Goal: Task Accomplishment & Management: Manage account settings

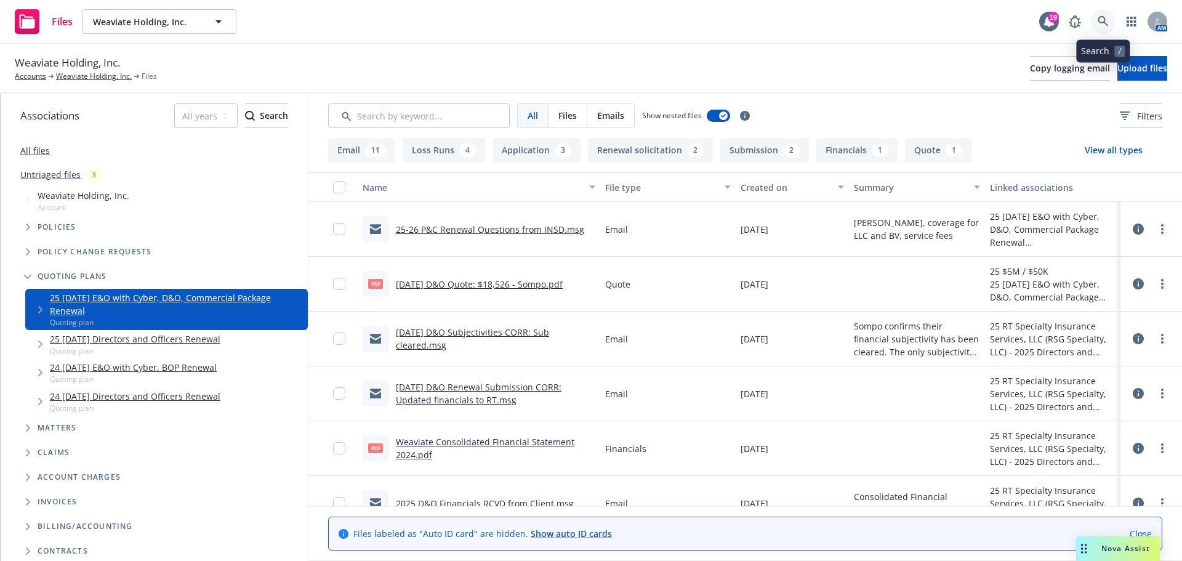
click at [1100, 28] on link at bounding box center [1103, 21] width 25 height 25
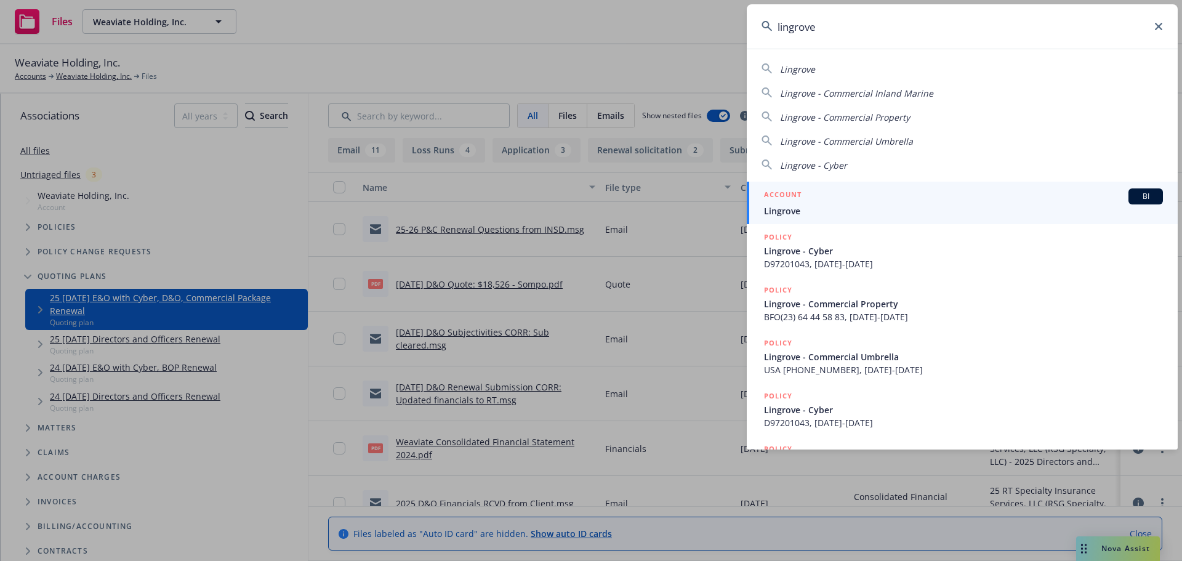
type input "lingrove"
click at [857, 200] on div "ACCOUNT BI" at bounding box center [963, 196] width 399 height 16
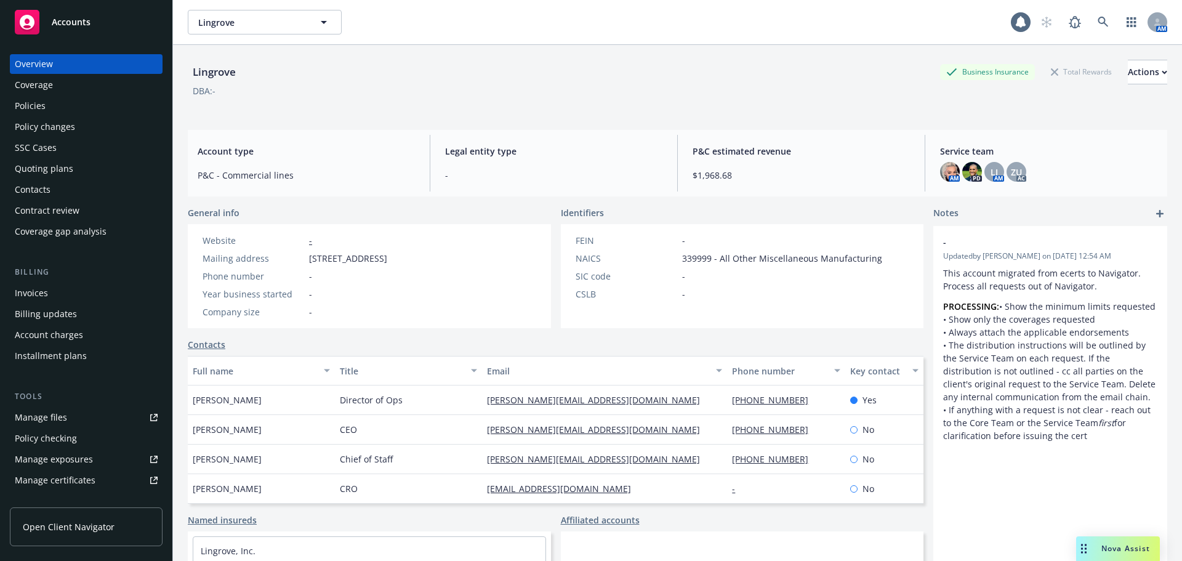
click at [49, 164] on div "Quoting plans" at bounding box center [44, 169] width 59 height 20
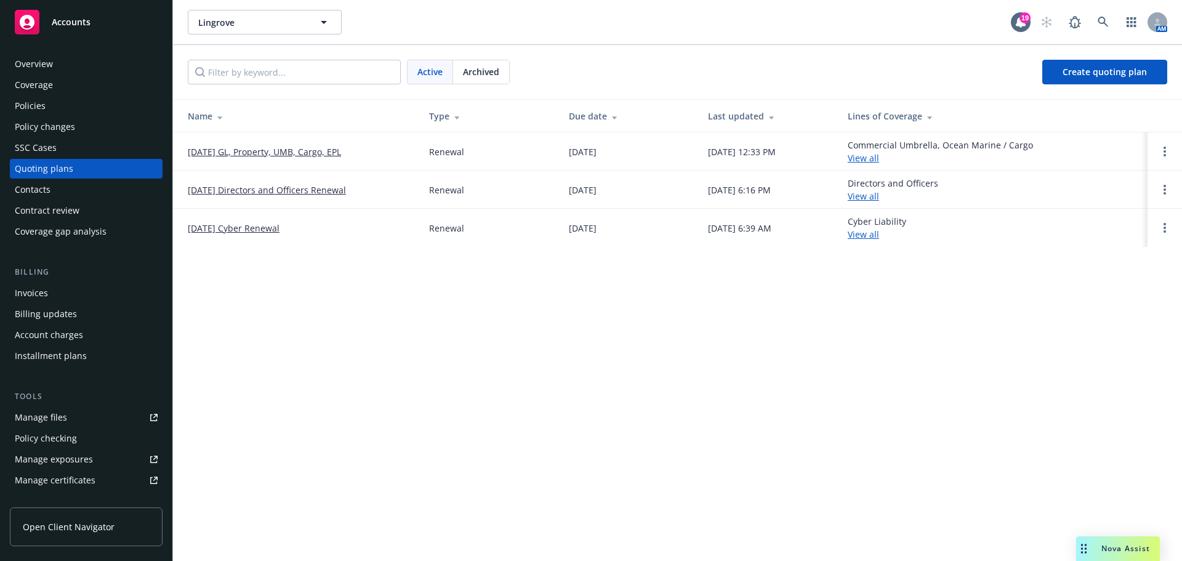
click at [467, 73] on span "Archived" at bounding box center [481, 71] width 36 height 13
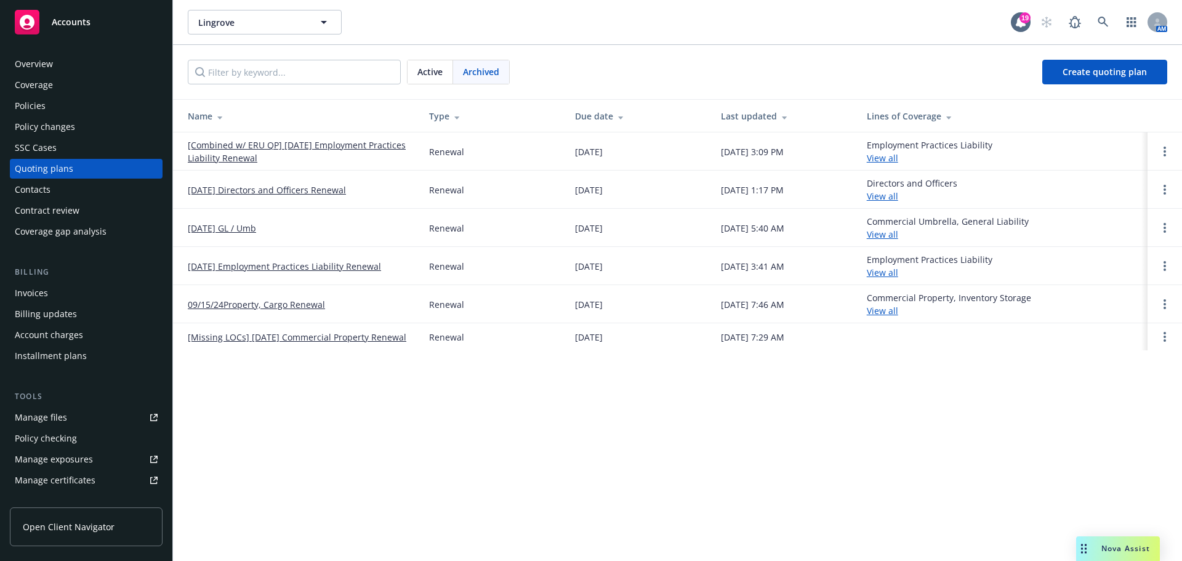
click at [235, 228] on link "[DATE] GL / Umb" at bounding box center [222, 228] width 68 height 13
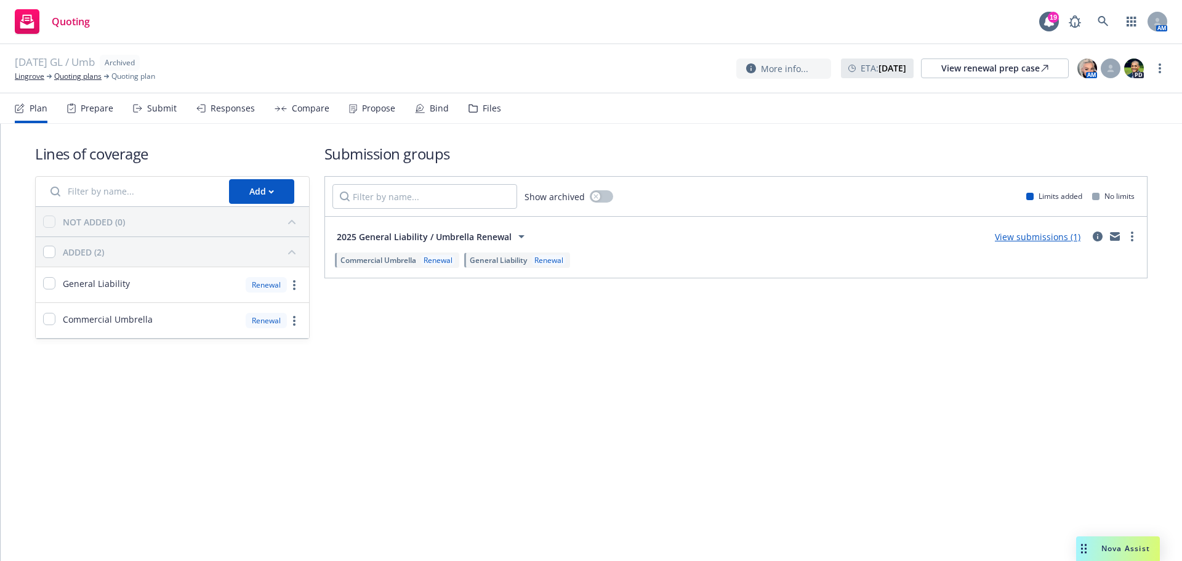
click at [442, 116] on div "Bind" at bounding box center [432, 109] width 34 height 30
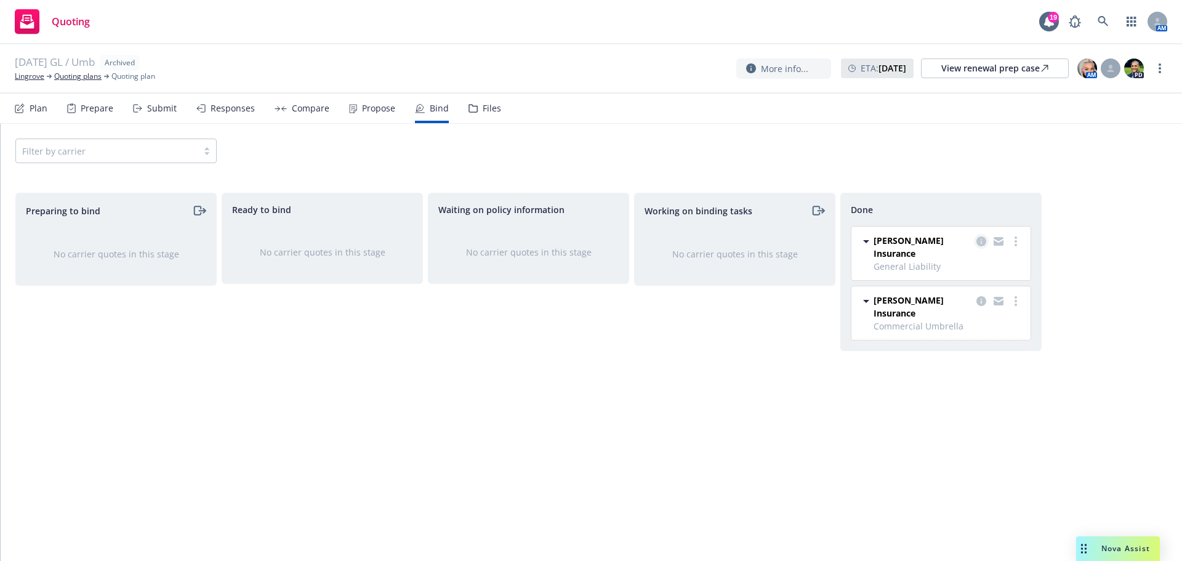
click at [978, 240] on icon "copy logging email" at bounding box center [982, 241] width 10 height 10
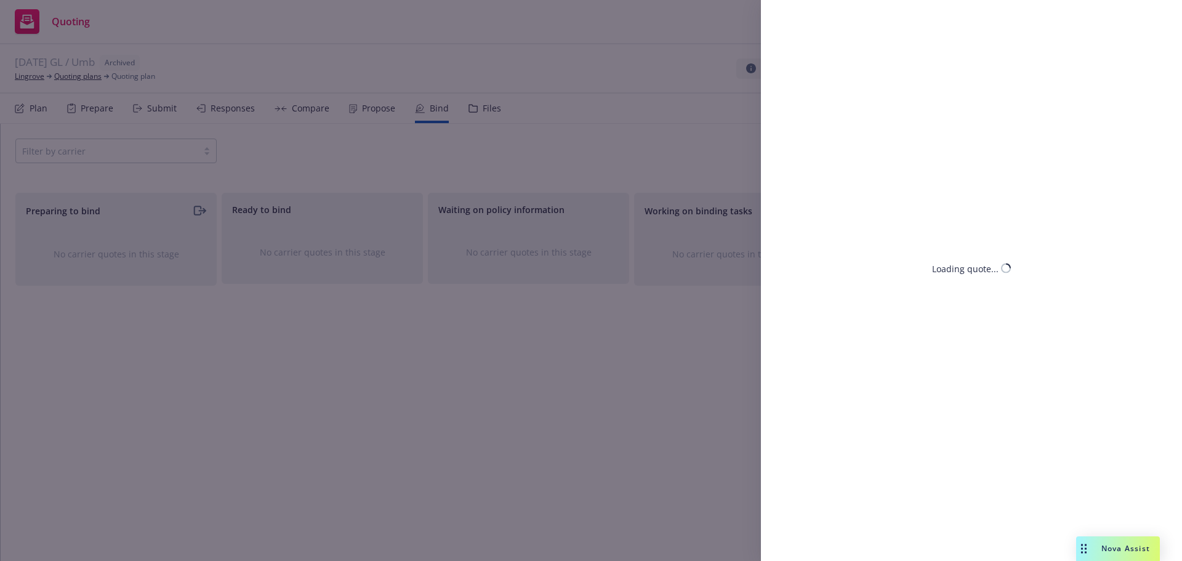
select select "CA"
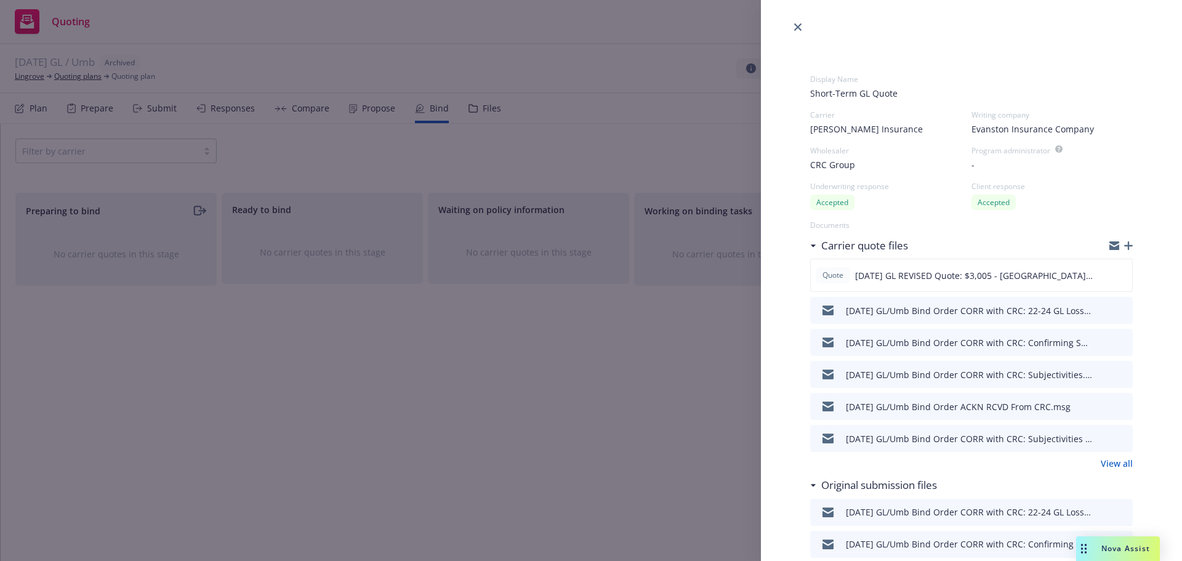
click at [1116, 341] on icon "preview file" at bounding box center [1121, 342] width 11 height 9
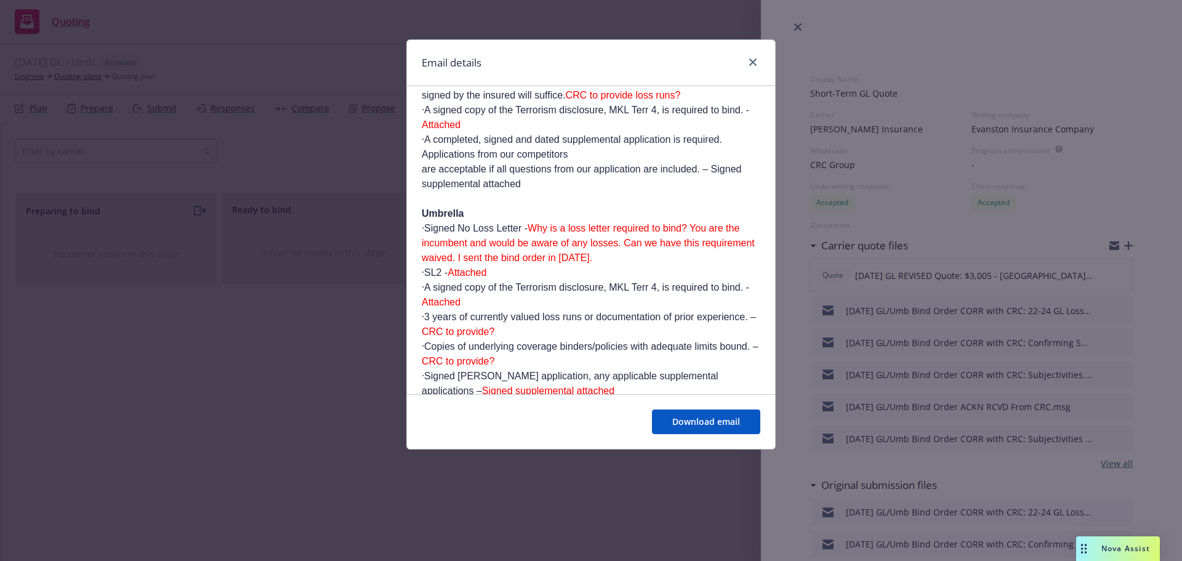
scroll to position [2156, 0]
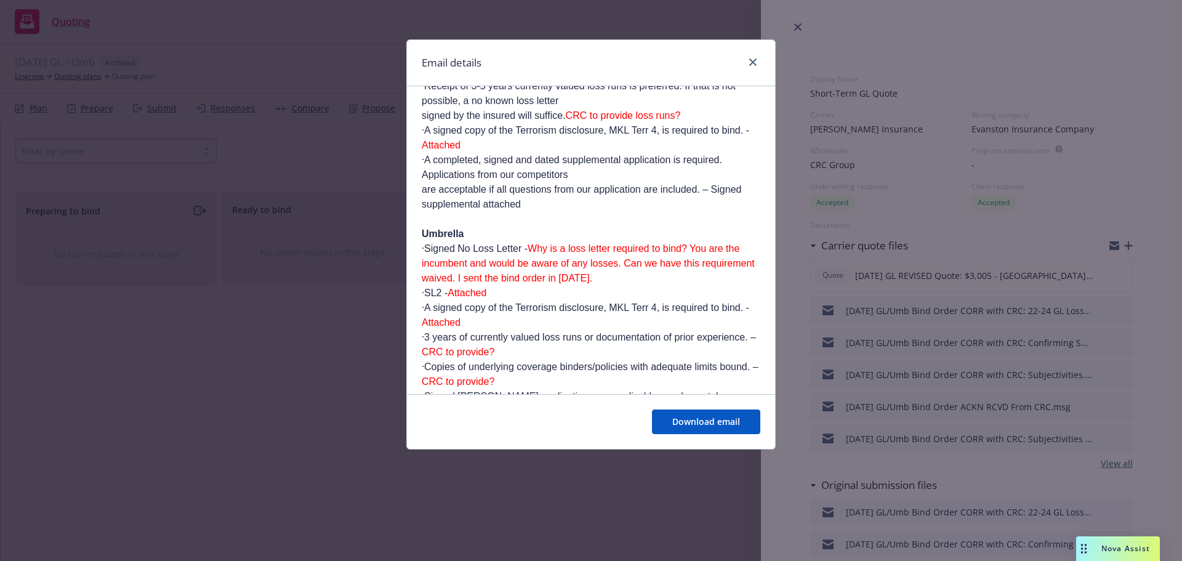
click at [759, 67] on div at bounding box center [751, 63] width 20 height 16
click at [754, 65] on icon "close" at bounding box center [753, 62] width 7 height 7
